Goal: Check status: Check status

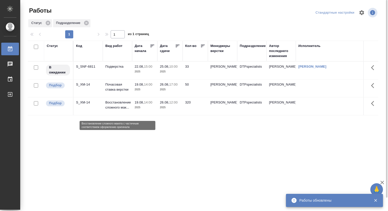
click at [110, 109] on p "Восстановление сложного мак..." at bounding box center [117, 105] width 24 height 10
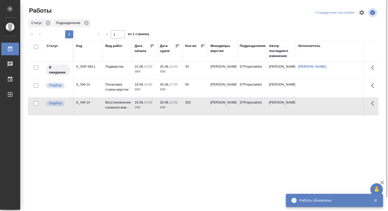
click at [208, 177] on div "Статус Код Вид работ Дата начала Дата сдачи Кол-во Менеджеры верстки Подразделе…" at bounding box center [203, 132] width 350 height 182
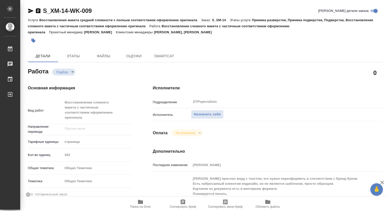
type textarea "x"
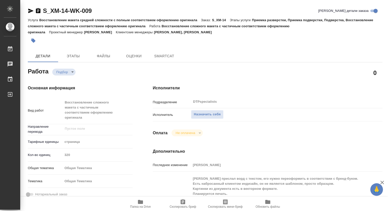
type textarea "x"
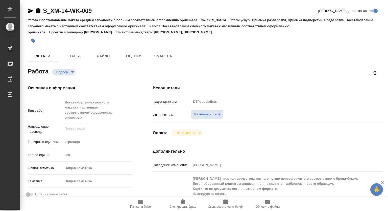
type textarea "x"
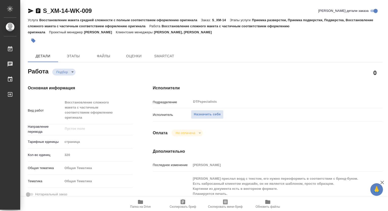
type textarea "x"
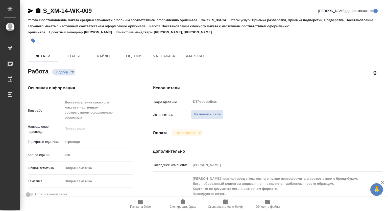
scroll to position [101, 0]
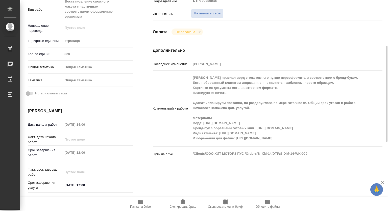
type textarea "x"
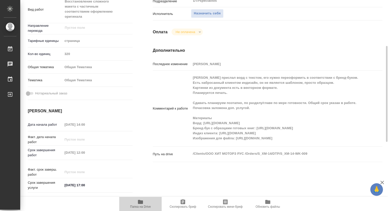
click at [140, 204] on icon "button" at bounding box center [140, 202] width 6 height 6
type textarea "x"
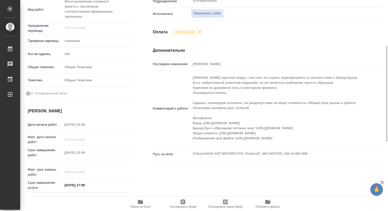
type textarea "x"
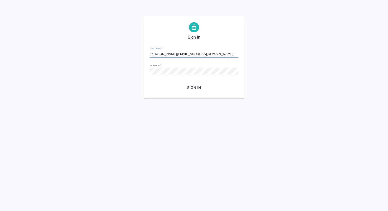
click at [200, 87] on span "Sign in" at bounding box center [193, 88] width 81 height 6
